Goal: Task Accomplishment & Management: Complete application form

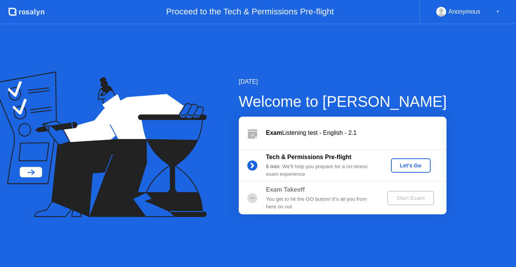
click at [405, 162] on div "Let's Go" at bounding box center [411, 165] width 34 height 6
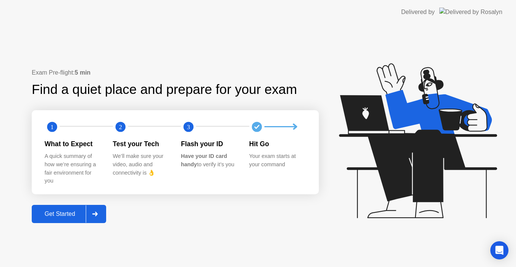
click at [59, 211] on div "Get Started" at bounding box center [60, 213] width 52 height 7
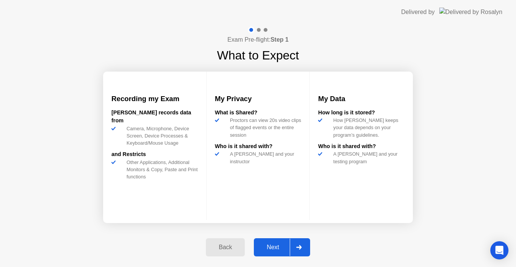
click at [274, 243] on div "Next" at bounding box center [273, 246] width 34 height 7
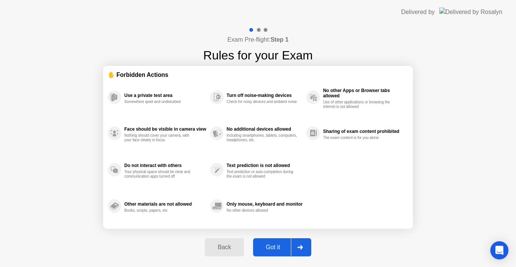
click at [274, 243] on div "Got it" at bounding box center [274, 246] width 36 height 7
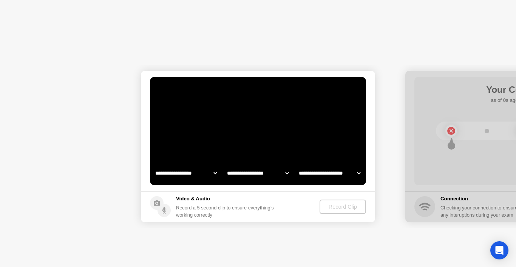
select select "**********"
select select "*******"
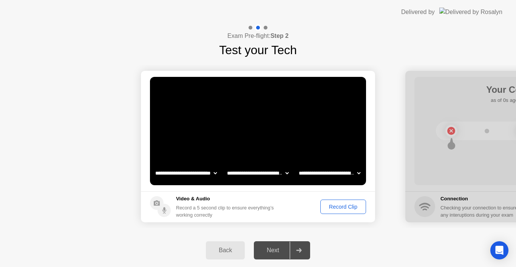
click at [338, 203] on div "Record Clip" at bounding box center [343, 206] width 40 height 6
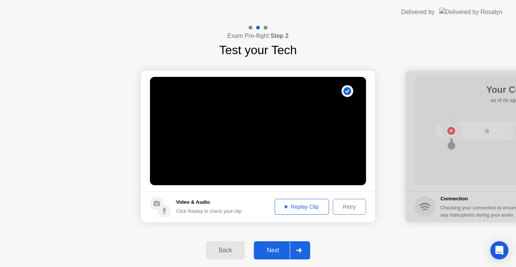
click at [275, 246] on div "Next" at bounding box center [273, 249] width 34 height 7
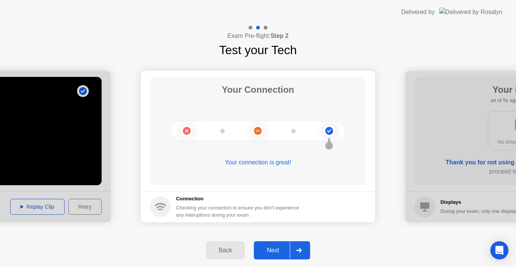
click at [271, 248] on div "Next" at bounding box center [273, 249] width 34 height 7
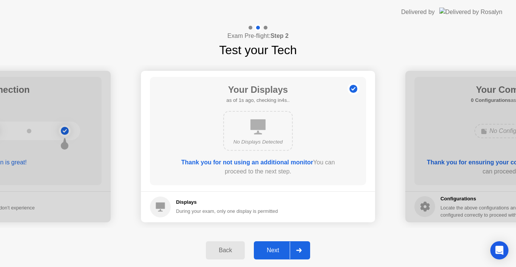
click at [271, 248] on div "Next" at bounding box center [273, 249] width 34 height 7
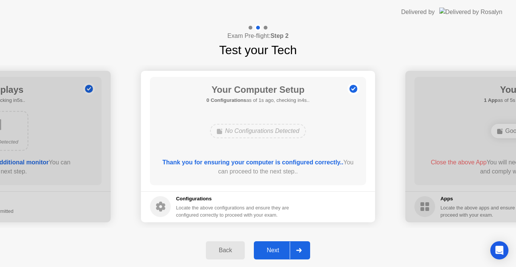
click at [271, 248] on div "Next" at bounding box center [273, 249] width 34 height 7
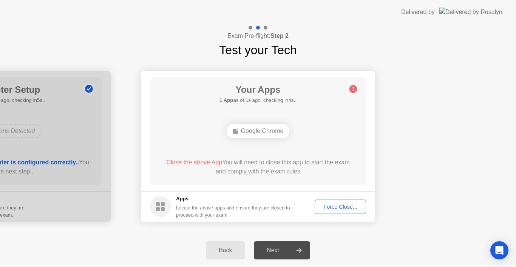
click at [334, 203] on div "Force Close..." at bounding box center [341, 206] width 46 height 6
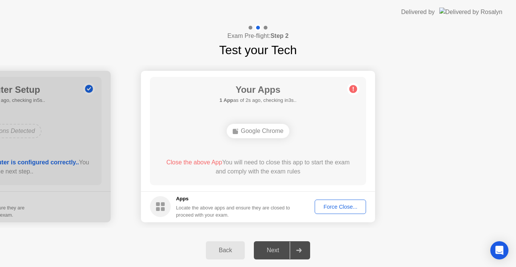
click at [333, 207] on div "Force Close..." at bounding box center [341, 206] width 46 height 6
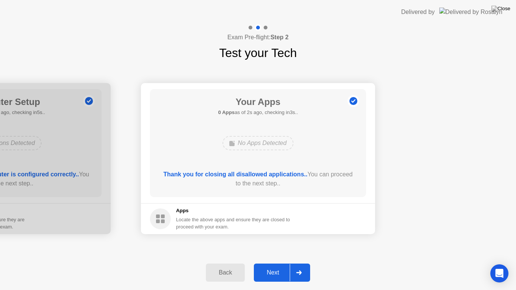
click at [276, 266] on div "Next" at bounding box center [273, 273] width 34 height 7
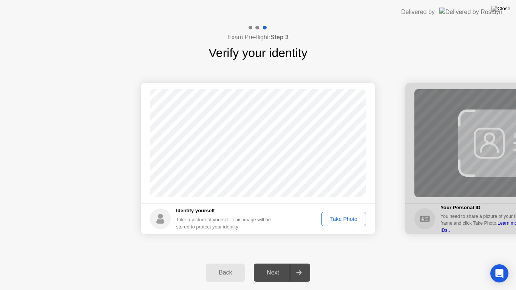
click at [289, 189] on app-identify-yourself "Success Photo is correctly taken Identify yourself Take a picture of yourself. …" at bounding box center [258, 158] width 234 height 151
click at [339, 214] on button "Take Photo" at bounding box center [344, 219] width 45 height 14
click at [270, 266] on div "Next" at bounding box center [273, 273] width 34 height 7
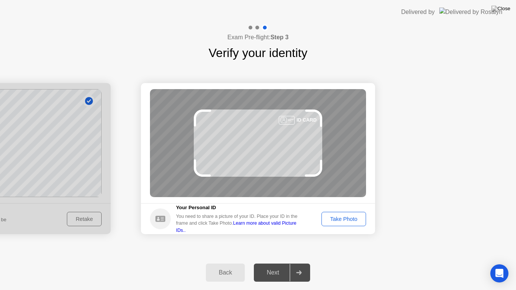
click at [339, 219] on div "Take Photo" at bounding box center [343, 219] width 39 height 6
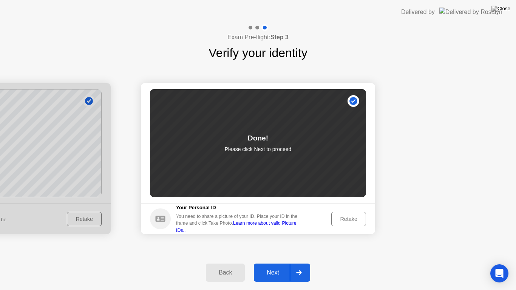
click at [276, 266] on div "Next" at bounding box center [273, 273] width 34 height 7
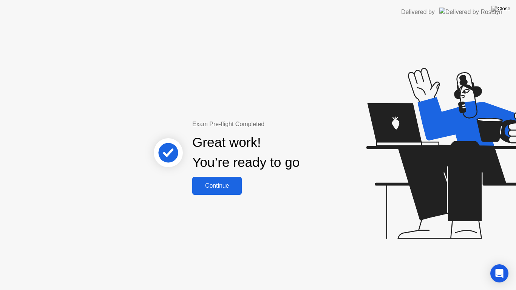
click at [222, 183] on div "Continue" at bounding box center [217, 186] width 45 height 7
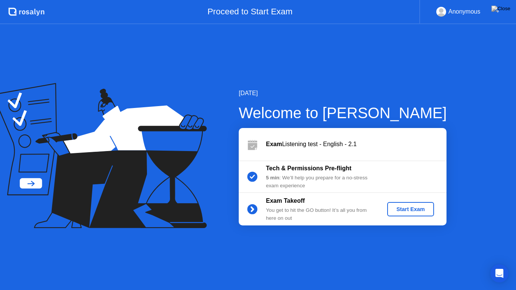
click at [409, 212] on div "Start Exam" at bounding box center [411, 209] width 40 height 6
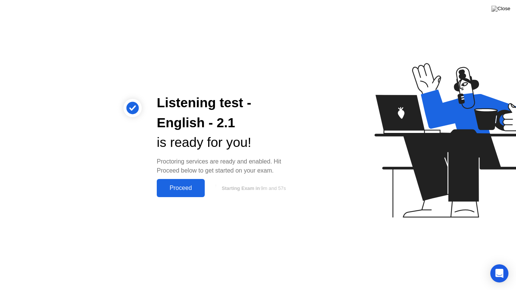
click at [184, 188] on div "Proceed" at bounding box center [180, 188] width 43 height 7
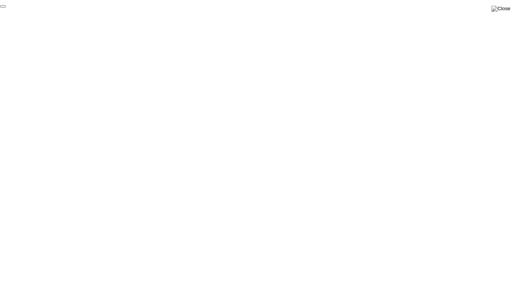
click div "End Proctoring Session"
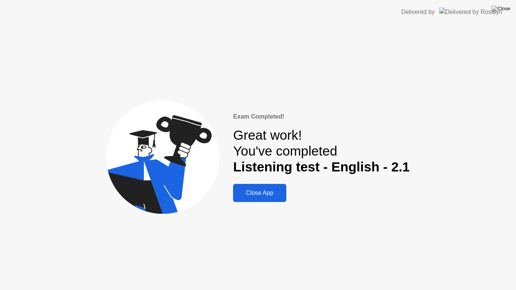
click at [264, 191] on div "Close App" at bounding box center [260, 193] width 48 height 7
